Goal: Task Accomplishment & Management: Use online tool/utility

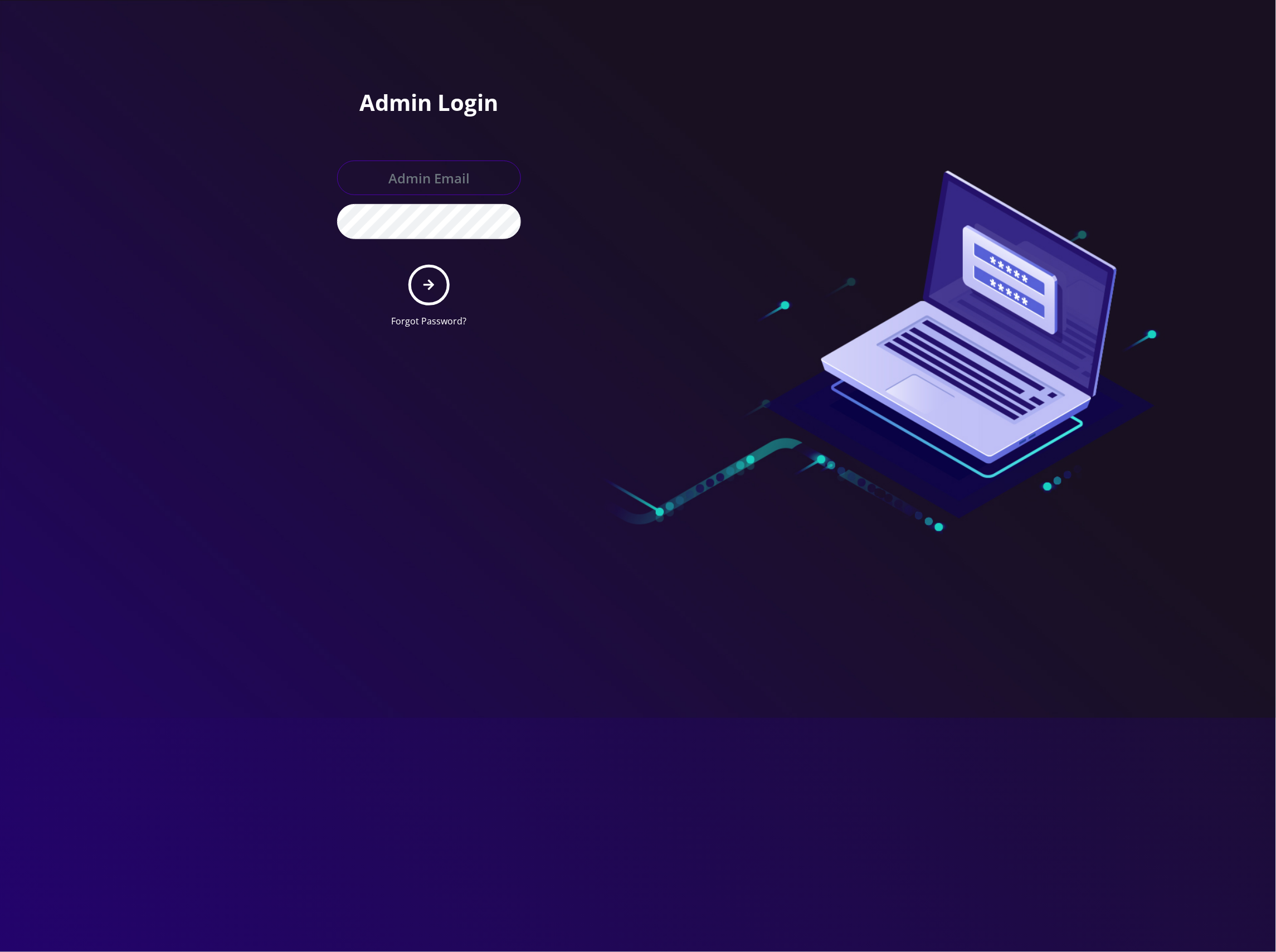
type input "[EMAIL_ADDRESS][DOMAIN_NAME]"
click at [431, 283] on icon "submit" at bounding box center [429, 285] width 11 height 11
click at [438, 280] on button "submit" at bounding box center [428, 285] width 40 height 40
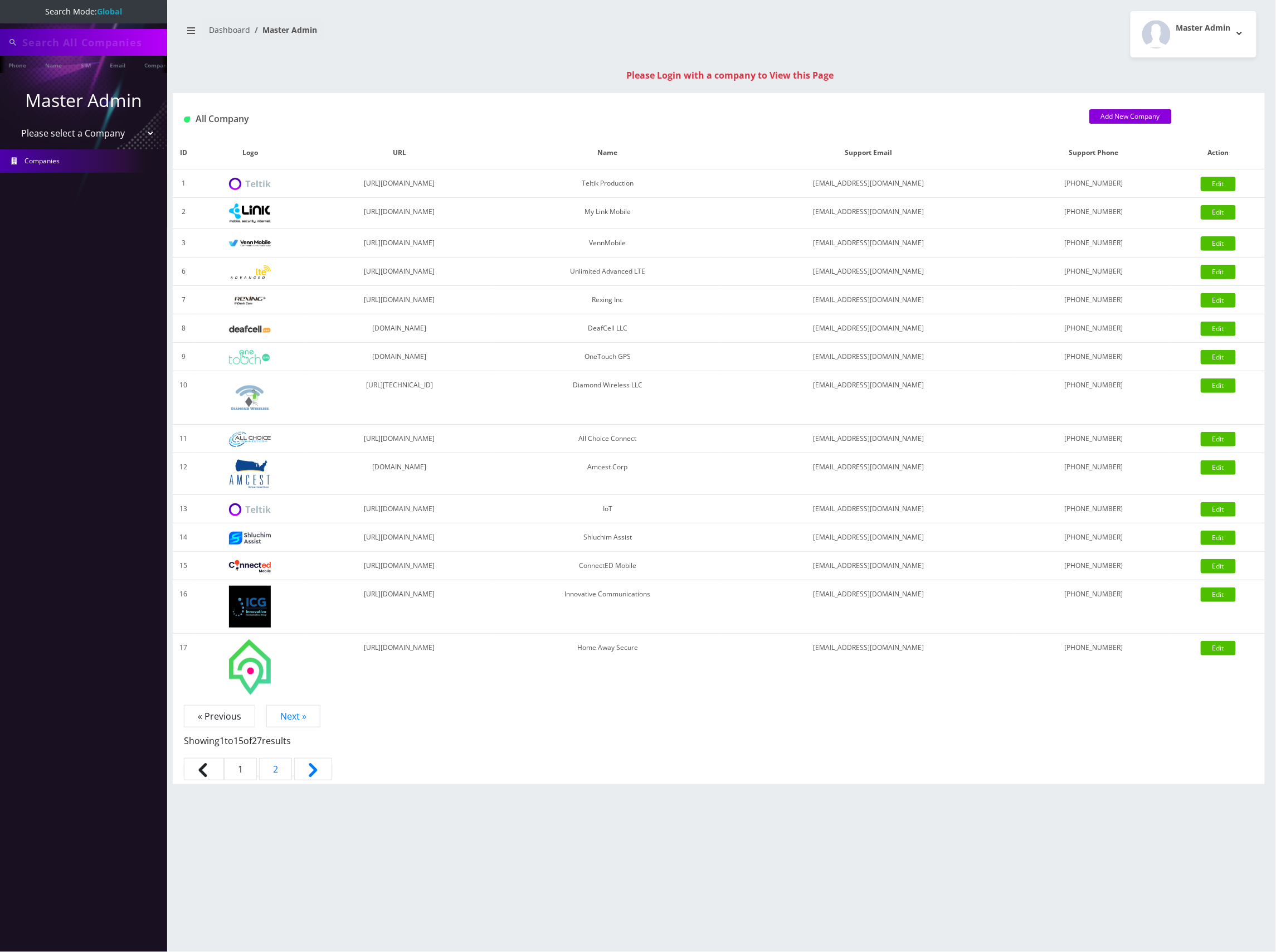
type input "[EMAIL_ADDRESS][DOMAIN_NAME]"
click at [108, 134] on select "Please select a Company Teltik Production My Link Mobile VennMobile Unlimited A…" at bounding box center [84, 134] width 142 height 21
select select "13"
click at [13, 124] on select "Please select a Company Teltik Production My Link Mobile VennMobile Unlimited A…" at bounding box center [84, 134] width 142 height 21
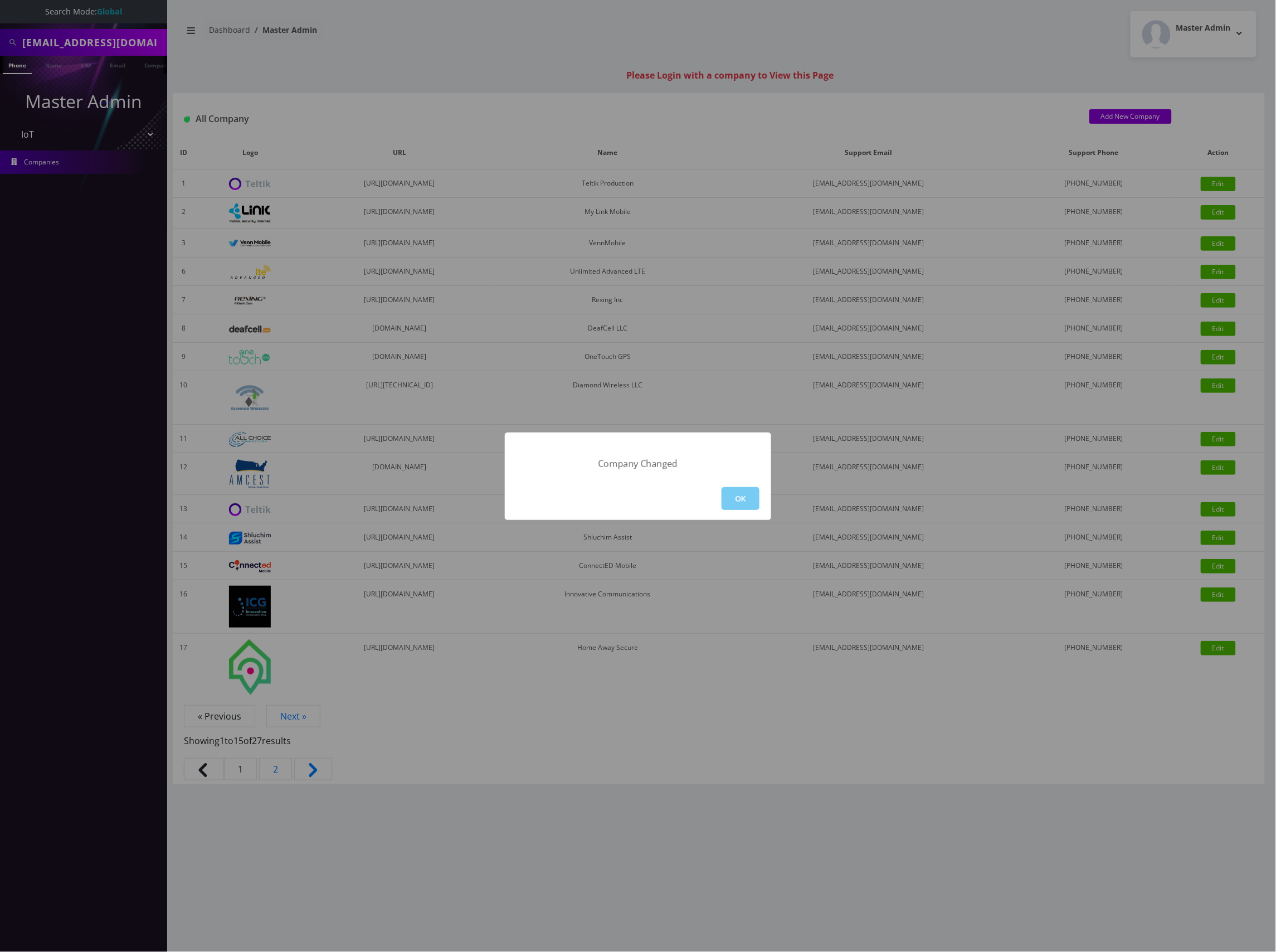
click at [747, 505] on button "OK" at bounding box center [741, 498] width 38 height 23
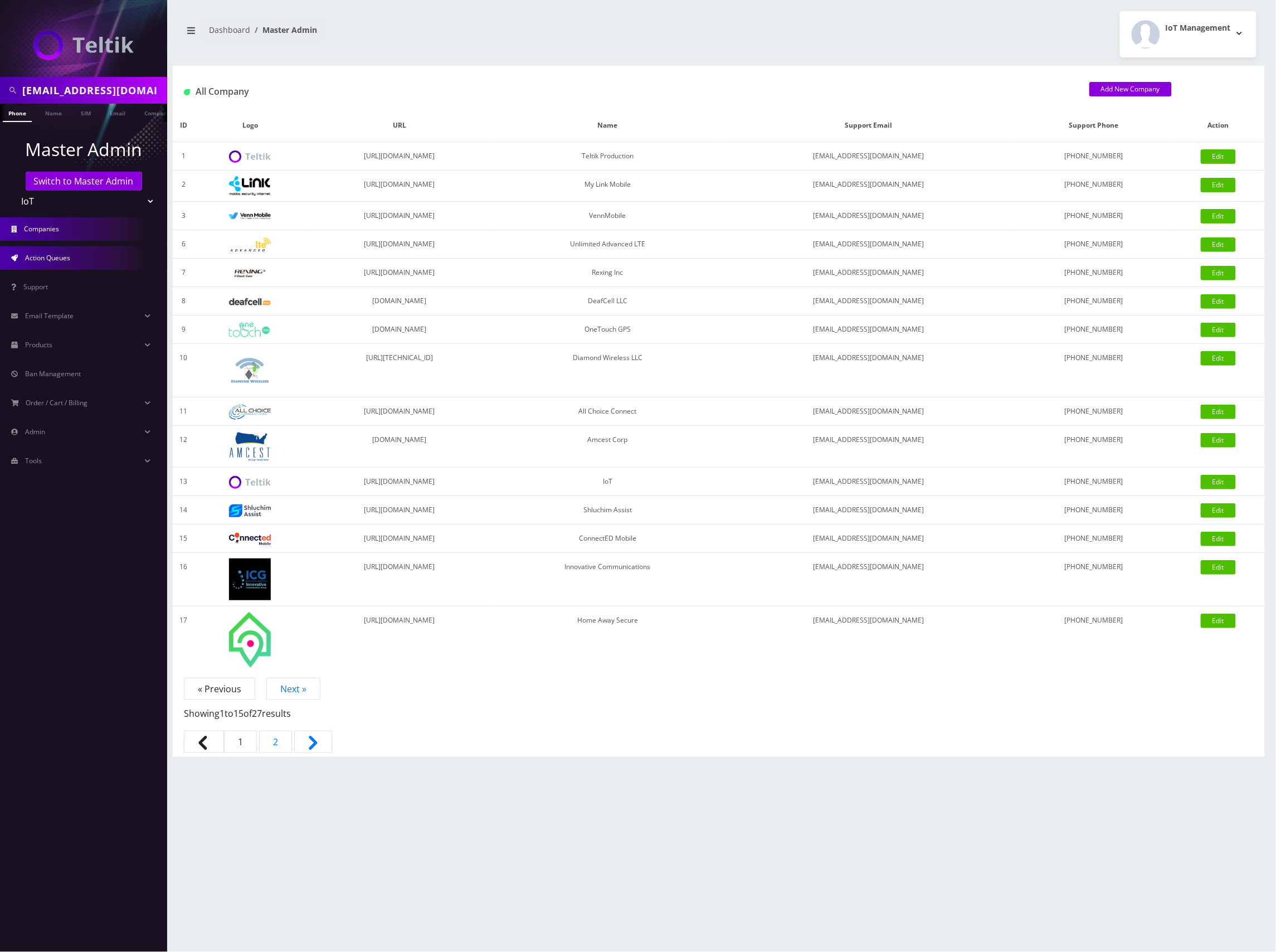
click at [96, 259] on link "Action Queues" at bounding box center [83, 258] width 167 height 23
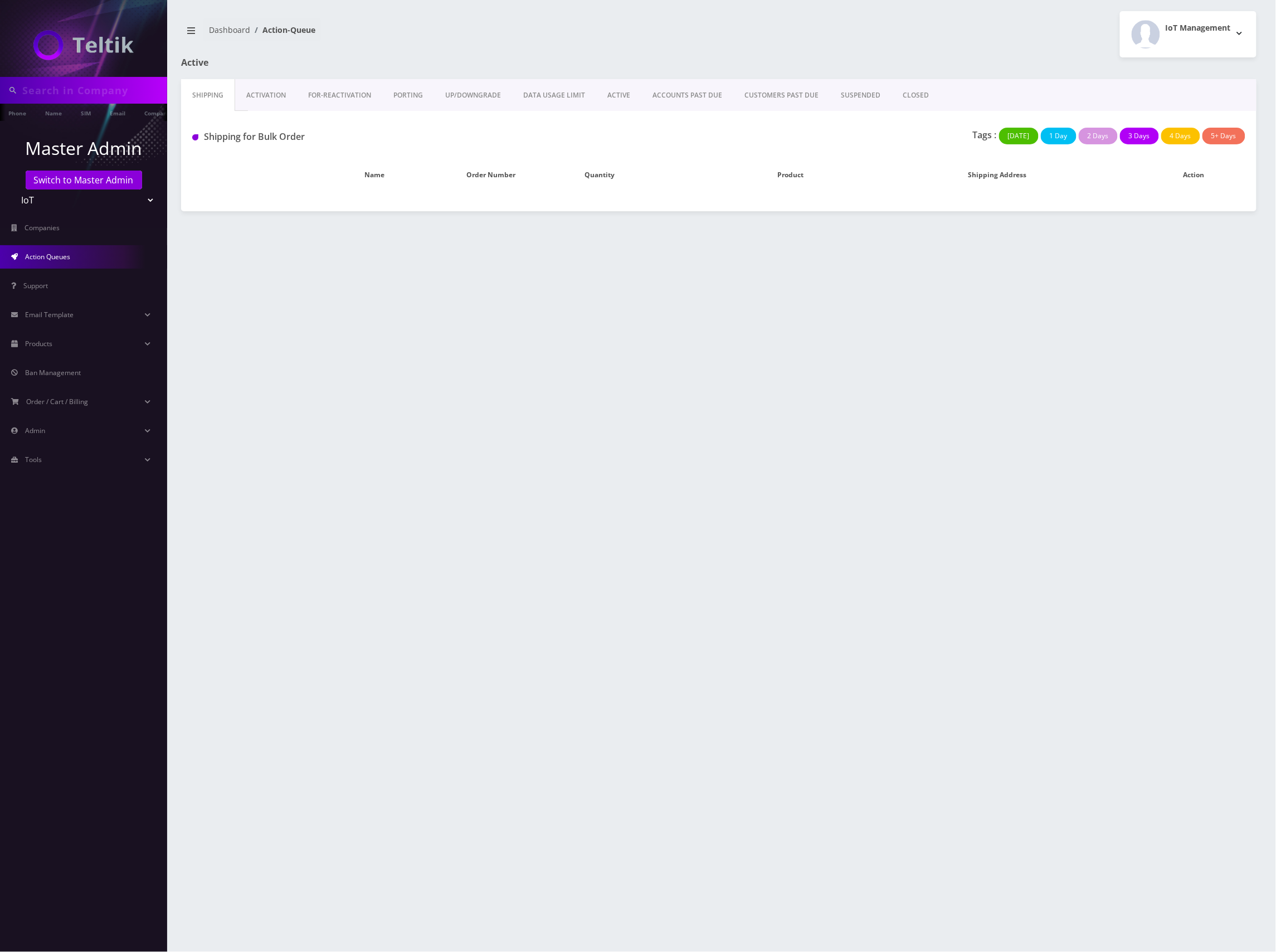
type input "[EMAIL_ADDRESS][DOMAIN_NAME]"
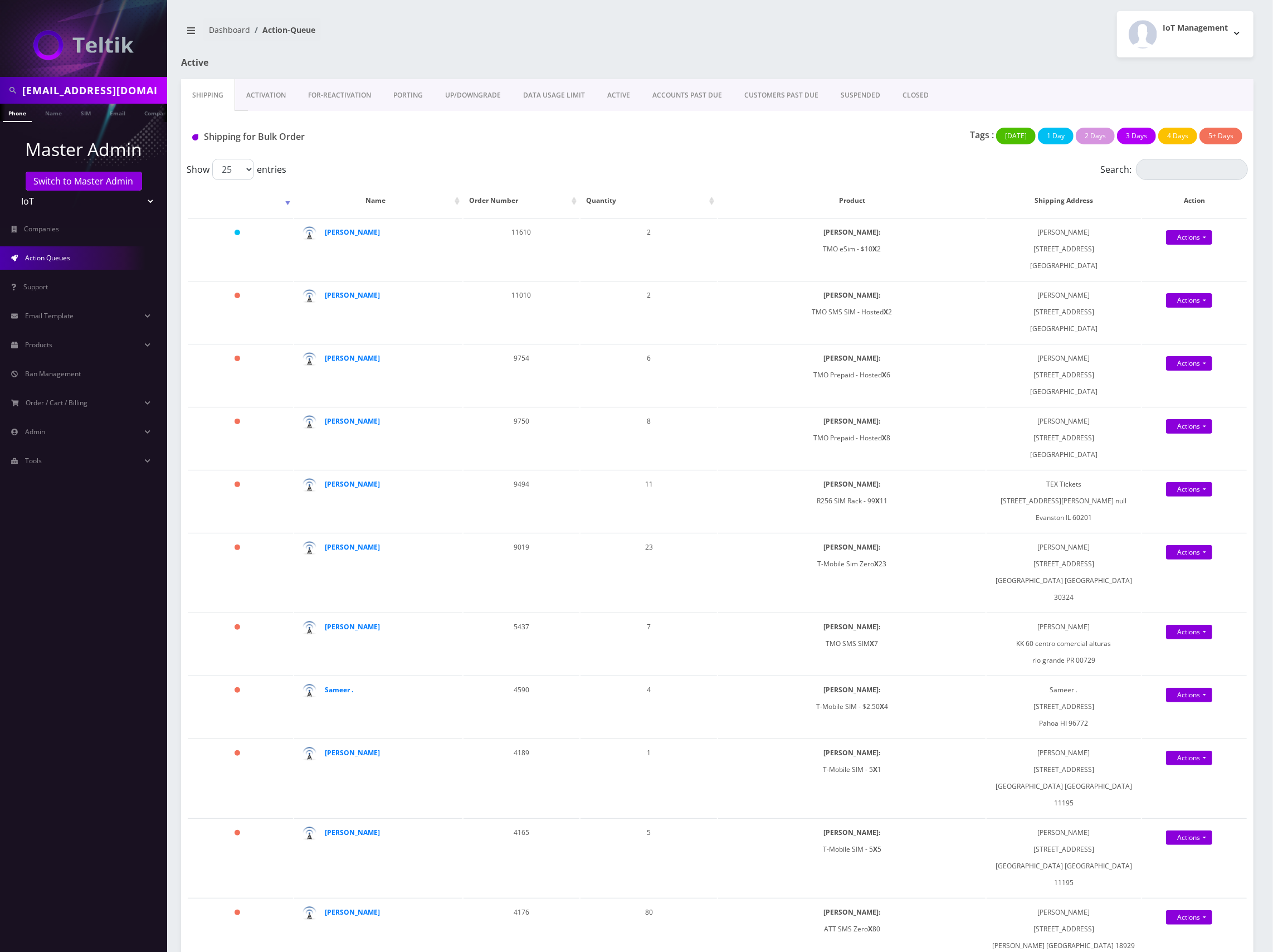
click at [268, 102] on link "Activation" at bounding box center [266, 95] width 62 height 32
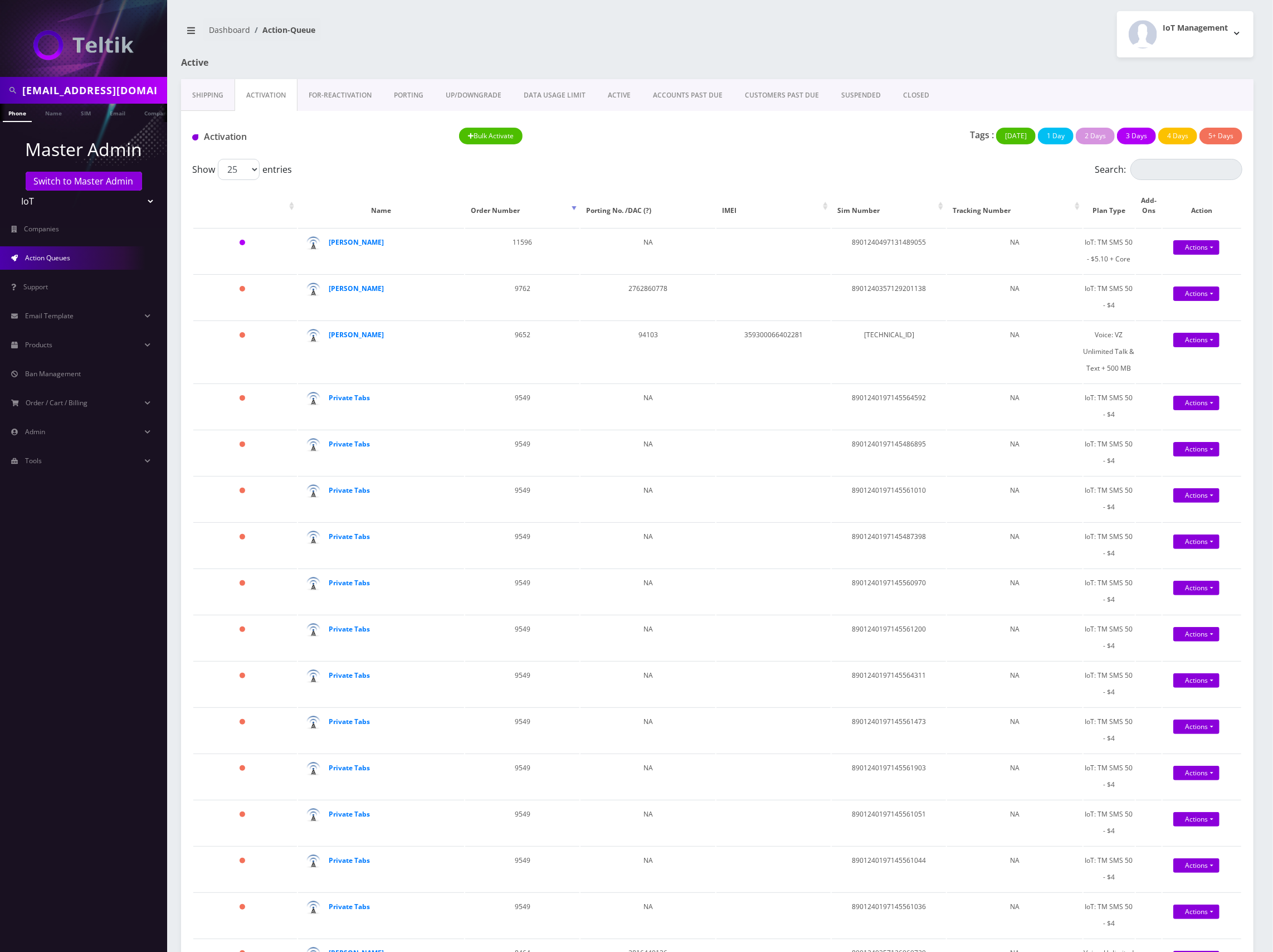
click at [413, 97] on link "PORTING" at bounding box center [408, 95] width 52 height 32
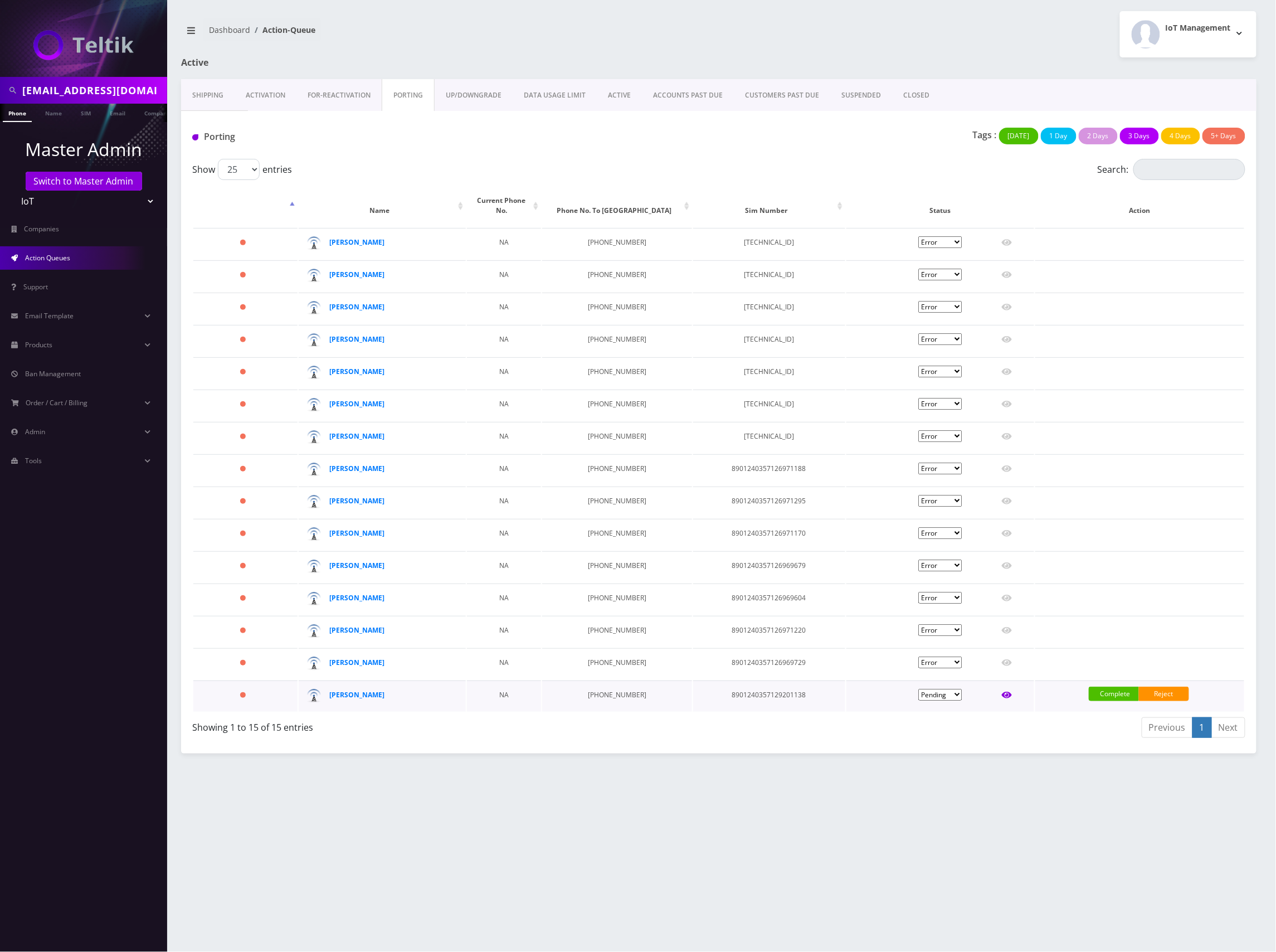
click at [1008, 690] on icon at bounding box center [1007, 694] width 10 height 9
type input "[PERSON_NAME]"
type input "[STREET_ADDRESS]"
type input "[GEOGRAPHIC_DATA]"
select select "IL"
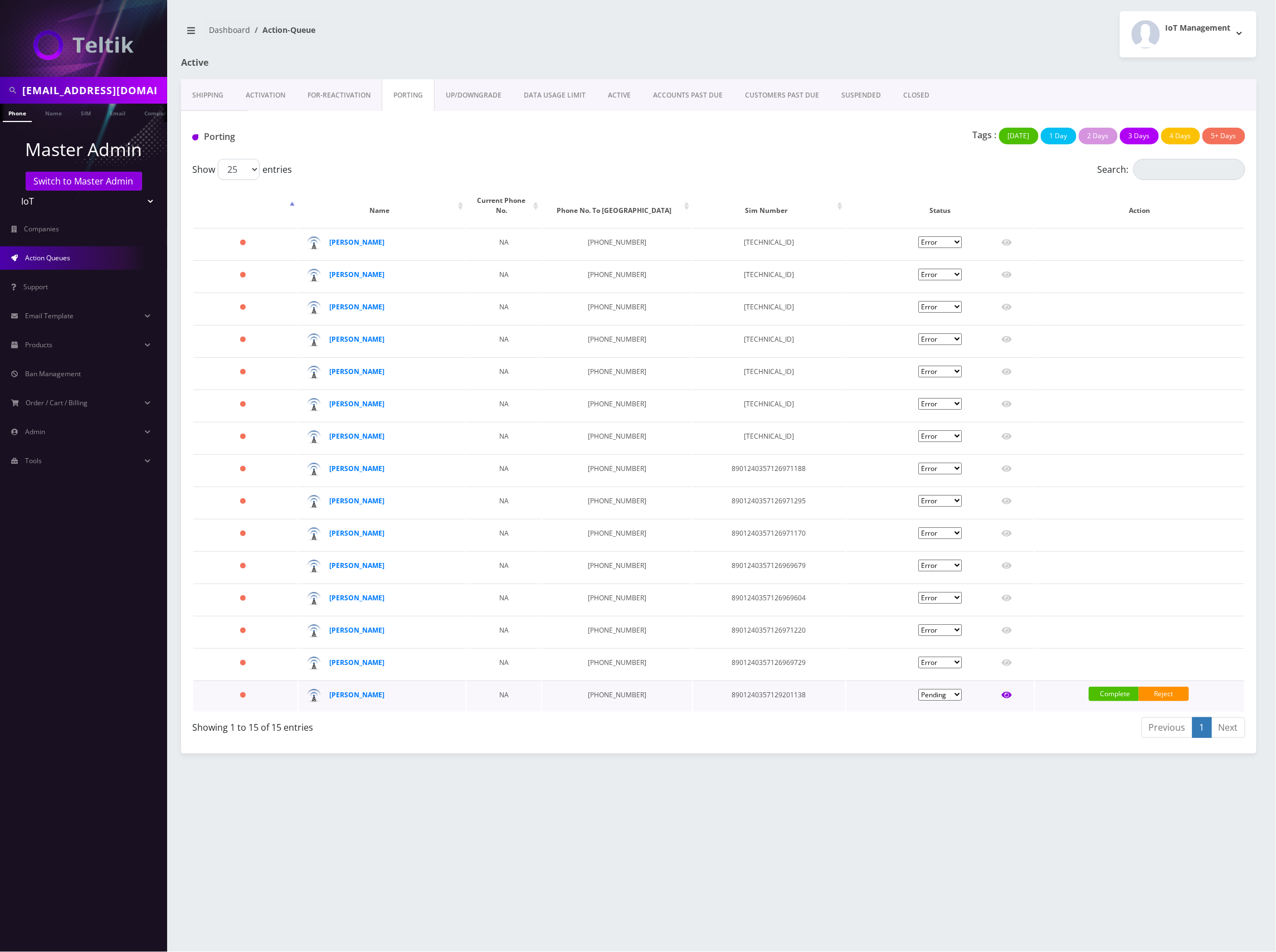
type input "84003"
type input "8901240357129201138"
type input "2762860778"
type input "T-Mobile"
type input "7444"
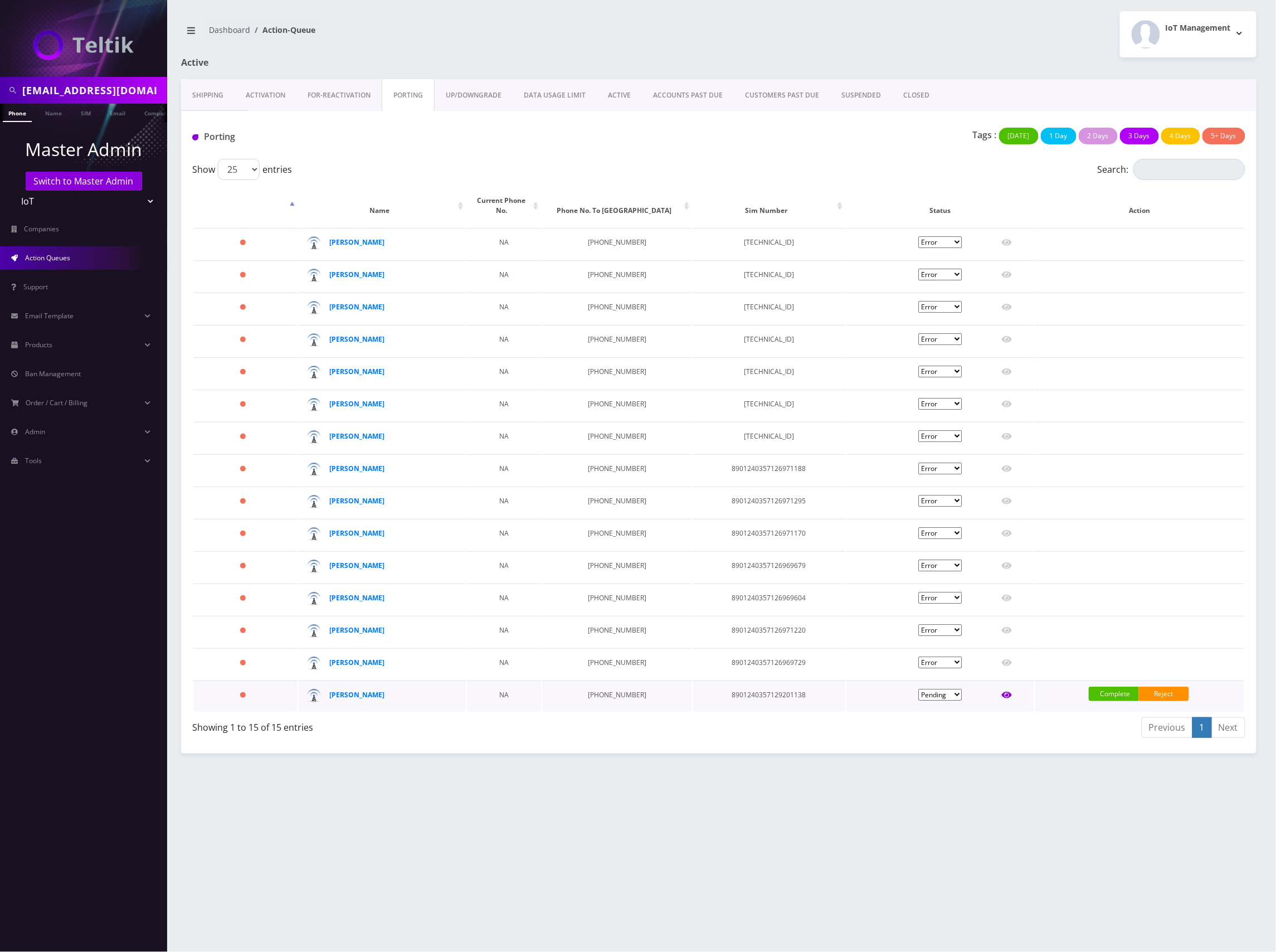
type input "1217"
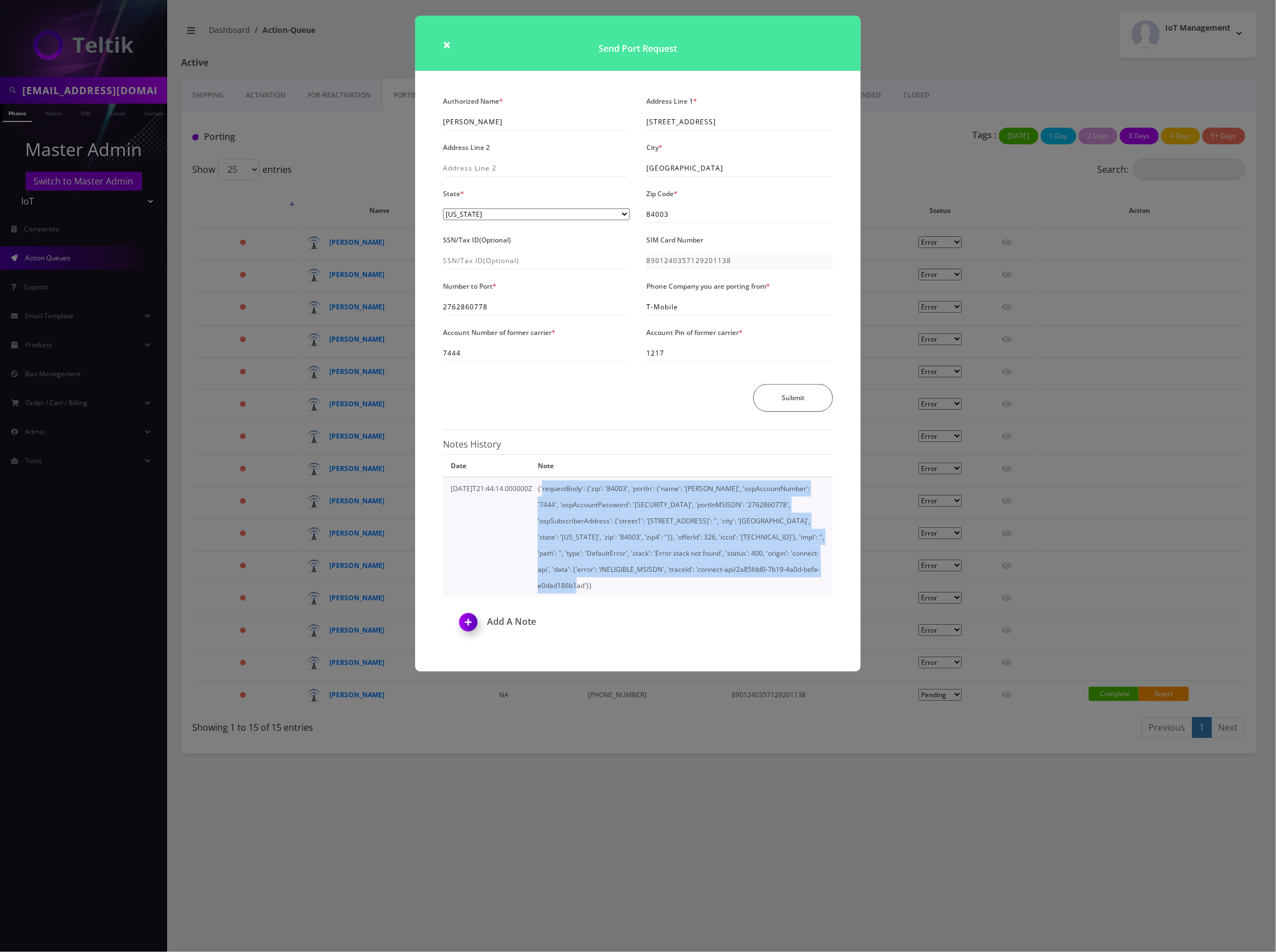
drag, startPoint x: 531, startPoint y: 487, endPoint x: 718, endPoint y: 578, distance: 208.0
click at [718, 578] on td "{'requestBody': {'zip': '84003', 'portIn': {'name': '[PERSON_NAME]', 'ospAccoun…" at bounding box center [684, 536] width 298 height 119
click at [717, 569] on td "{'requestBody': {'zip': '84003', 'portIn': {'name': '[PERSON_NAME]', 'ospAccoun…" at bounding box center [684, 536] width 298 height 119
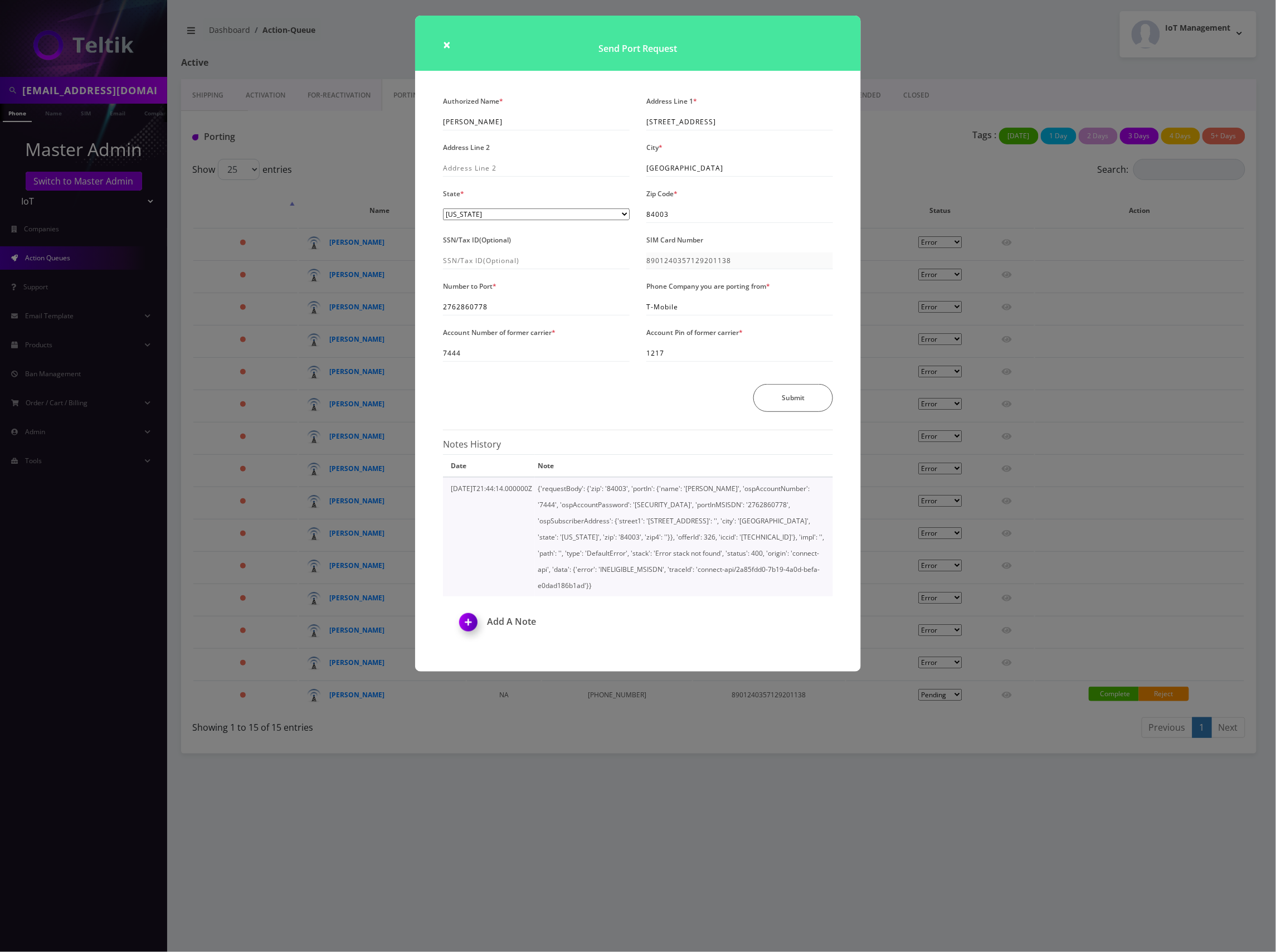
click at [744, 562] on td "{'requestBody': {'zip': '84003', 'portIn': {'name': '[PERSON_NAME]', 'ospAccoun…" at bounding box center [684, 536] width 298 height 119
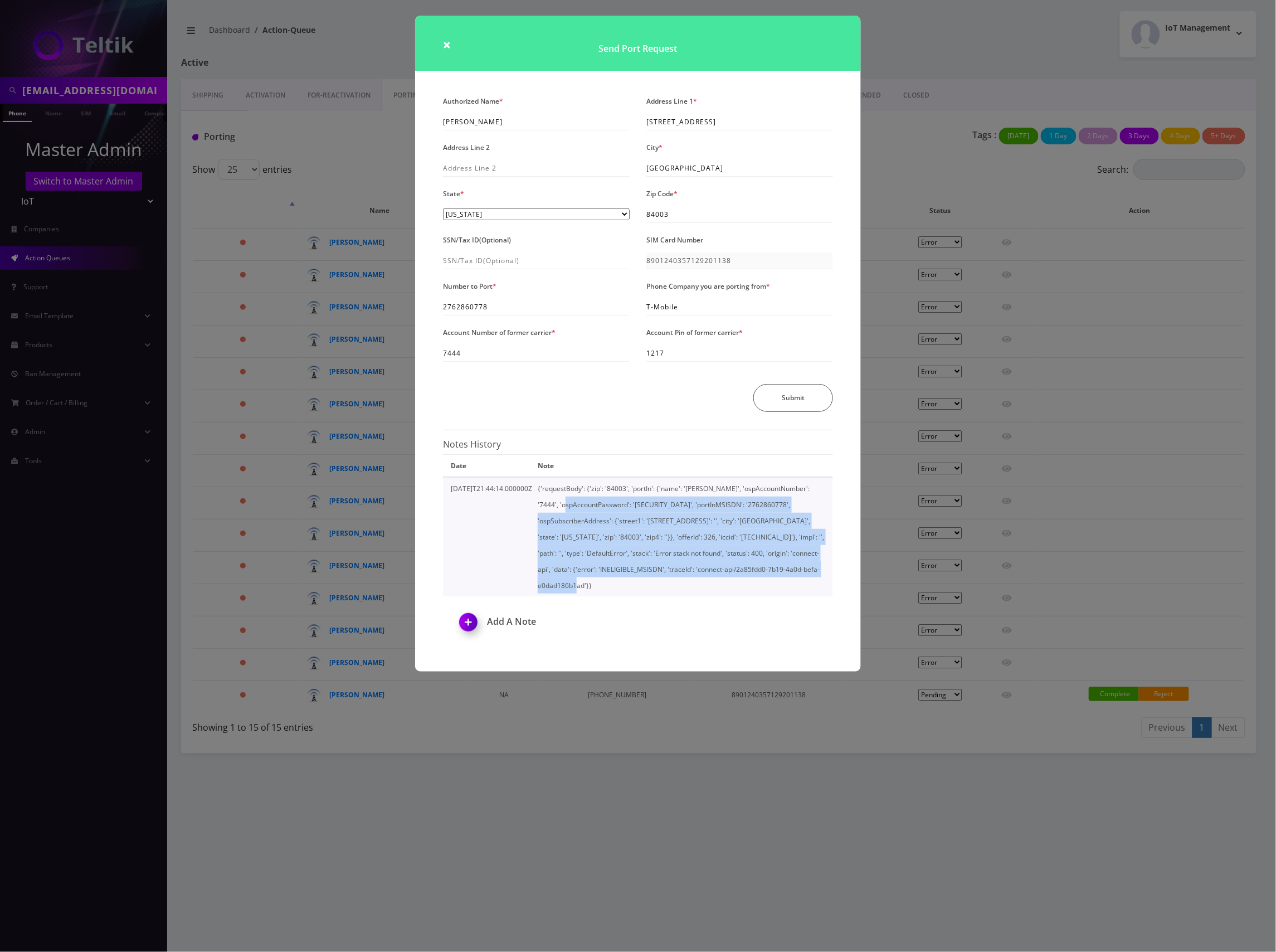
drag, startPoint x: 719, startPoint y: 568, endPoint x: 538, endPoint y: 501, distance: 193.0
click at [538, 501] on td "{'requestBody': {'zip': '84003', 'portIn': {'name': '[PERSON_NAME]', 'ospAccoun…" at bounding box center [684, 536] width 298 height 119
click at [735, 570] on td "{'requestBody': {'zip': '84003', 'portIn': {'name': '[PERSON_NAME]', 'ospAccoun…" at bounding box center [684, 536] width 298 height 119
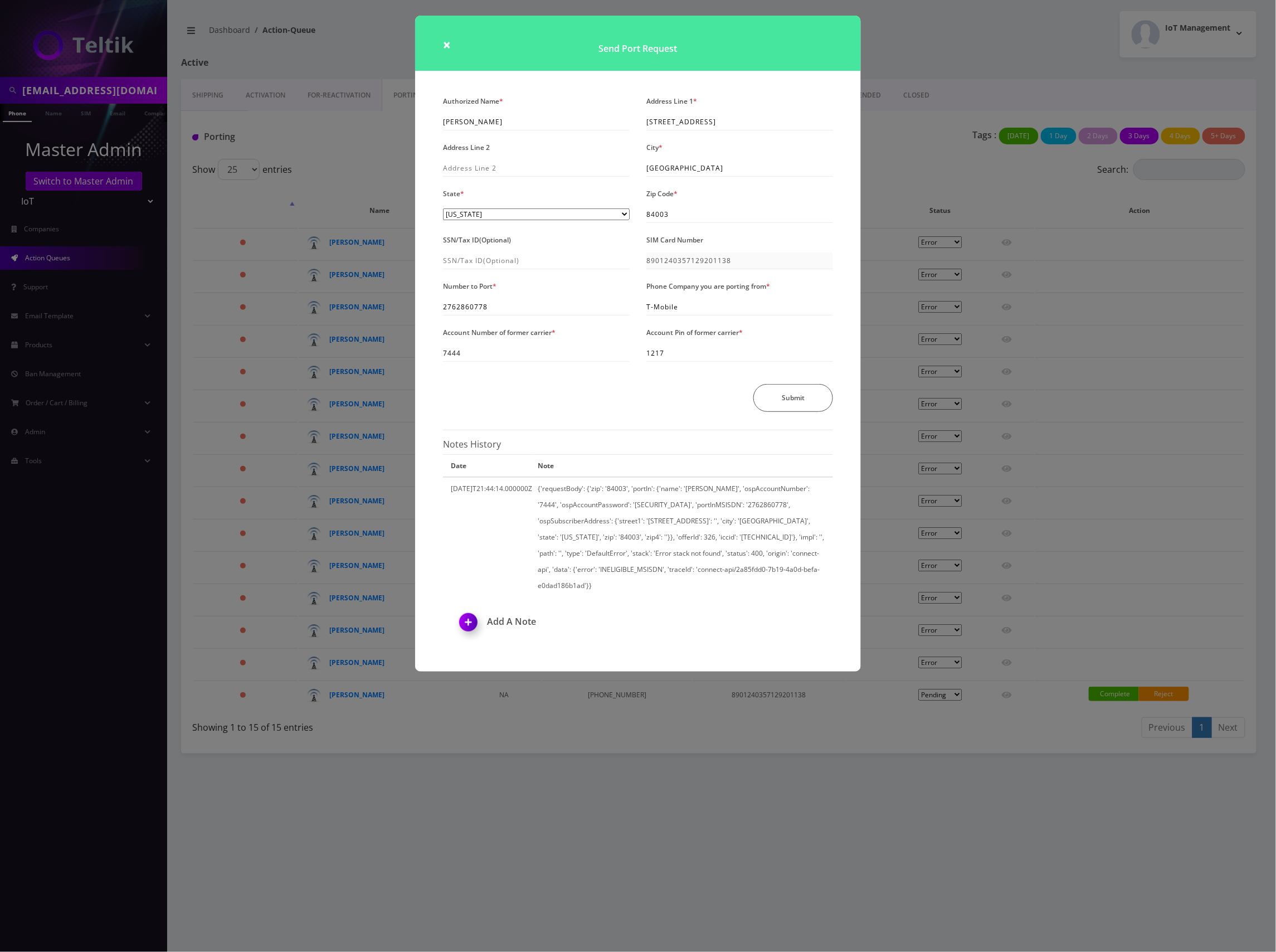
click at [759, 53] on h1 "Send Port Request" at bounding box center [638, 43] width 446 height 55
click at [448, 48] on span "×" at bounding box center [447, 44] width 8 height 18
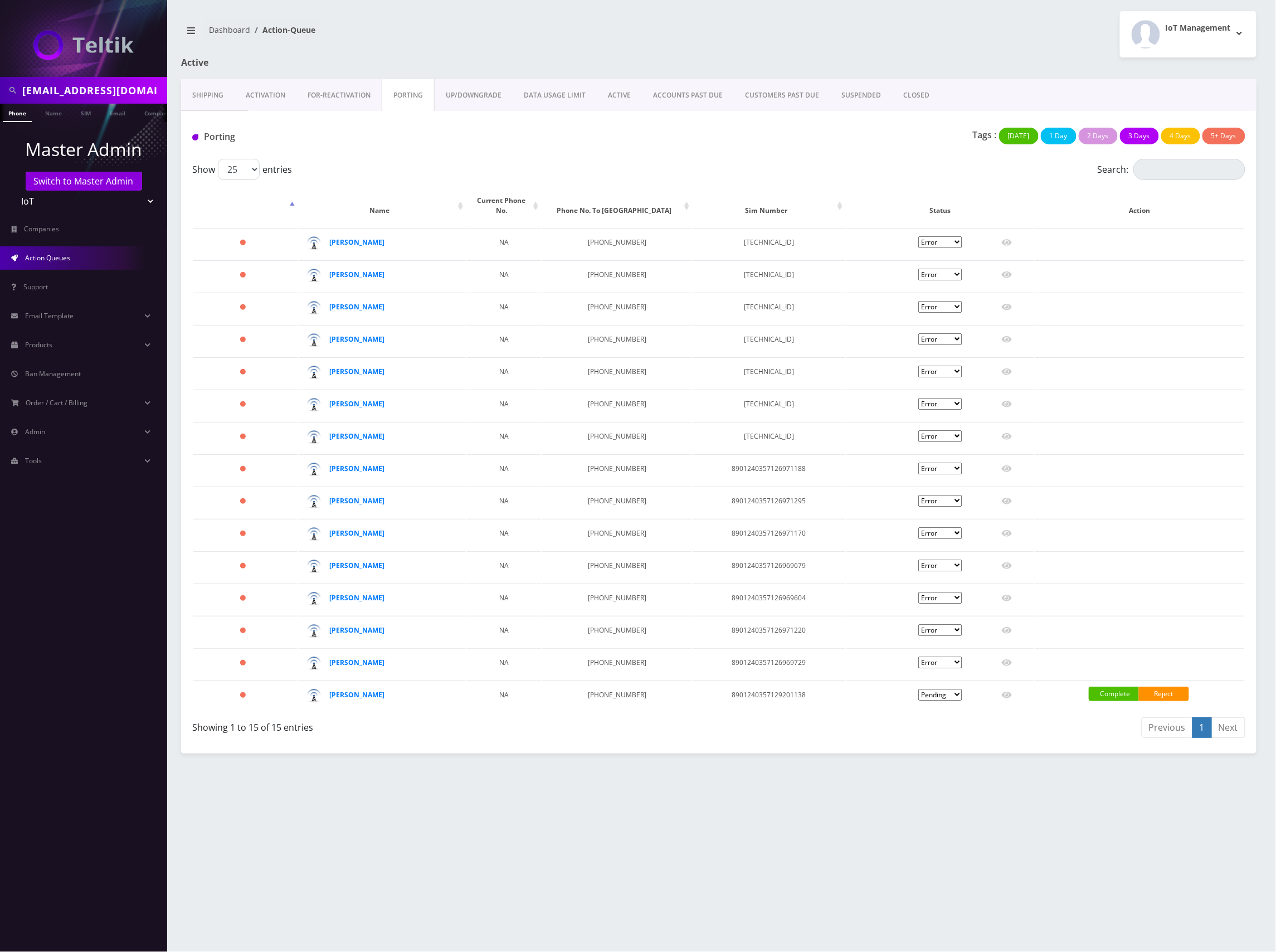
click at [813, 738] on div "Shipping Activation FOR-REActivation [GEOGRAPHIC_DATA] UP/DOWNGRADE DATA USAGE …" at bounding box center [719, 416] width 1075 height 674
click at [718, 147] on div "Tags : [DATE] 1 Day 2 Days 3 Days 4 Days 5+ Days" at bounding box center [897, 139] width 713 height 23
click at [131, 202] on select "Teltik Production My Link Mobile VennMobile Unlimited Advanced LTE [PERSON_NAME…" at bounding box center [84, 201] width 142 height 21
click at [781, 716] on div "Previous 1 Next" at bounding box center [986, 729] width 518 height 26
click at [361, 690] on strong "[PERSON_NAME]" at bounding box center [357, 694] width 55 height 9
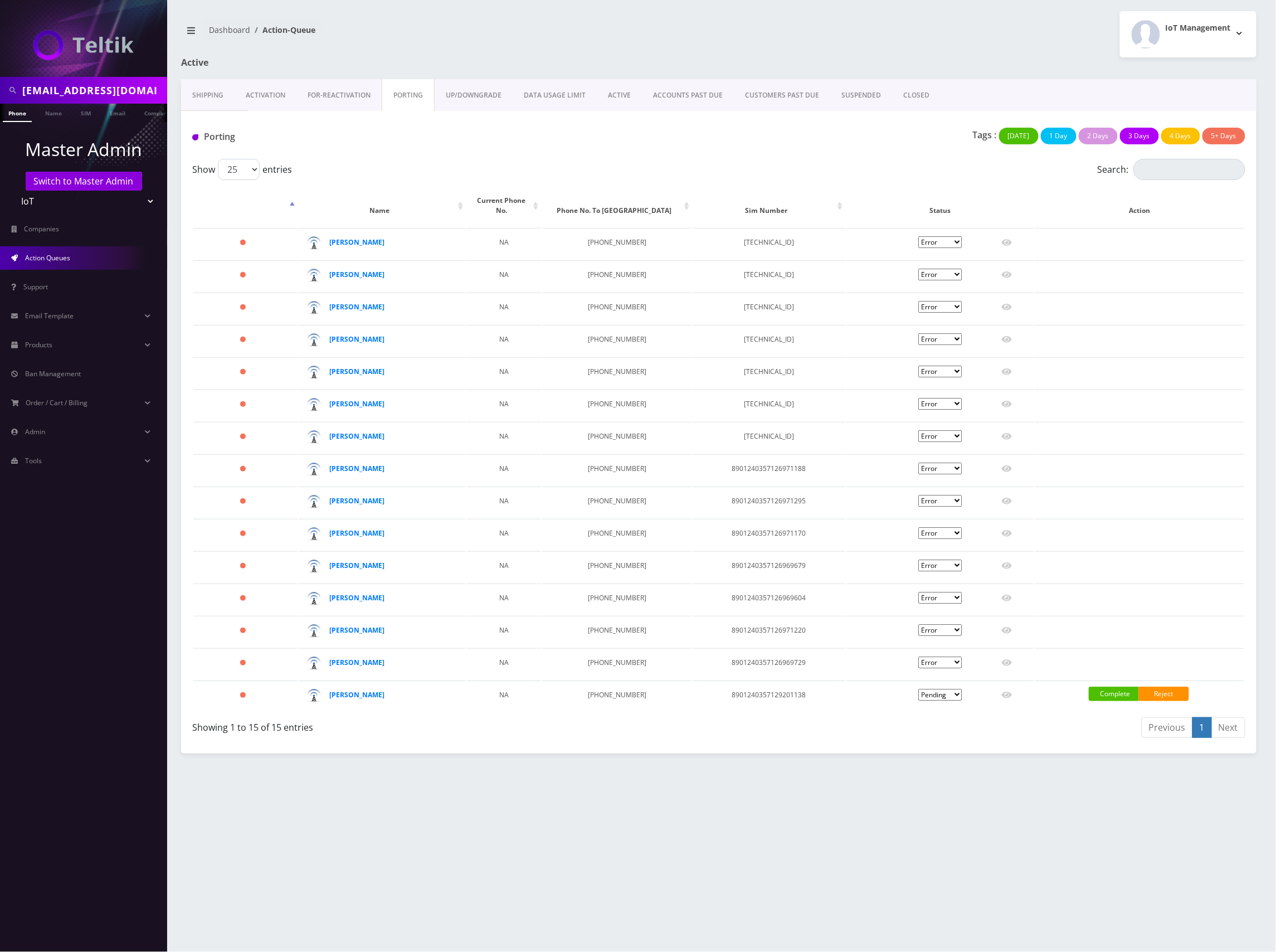
click at [860, 718] on div "Previous 1 Next" at bounding box center [986, 729] width 518 height 26
click at [1010, 690] on icon at bounding box center [1007, 694] width 10 height 9
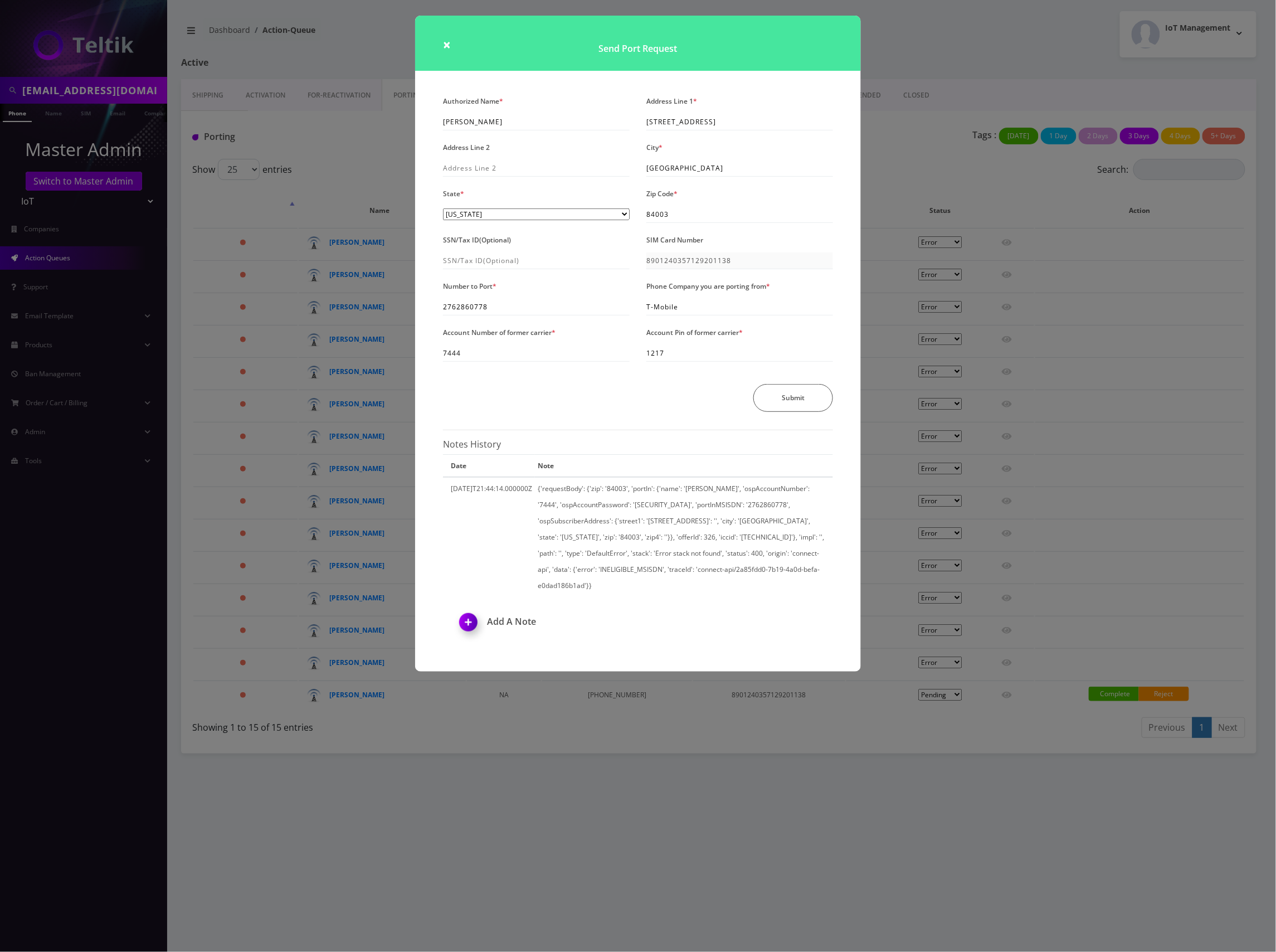
click at [347, 127] on div "× Send Port Request Authorized Name * [PERSON_NAME] Address Line 1 * [STREET_AD…" at bounding box center [638, 476] width 1276 height 952
